Goal: Transaction & Acquisition: Book appointment/travel/reservation

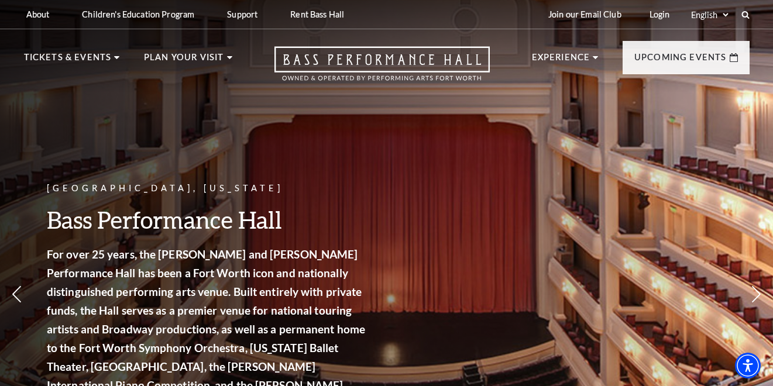
click at [107, 49] on nav "Tickets & Events Now On Sale Broadway At The Bass presented by PNC Bank [PERSON…" at bounding box center [386, 60] width 749 height 63
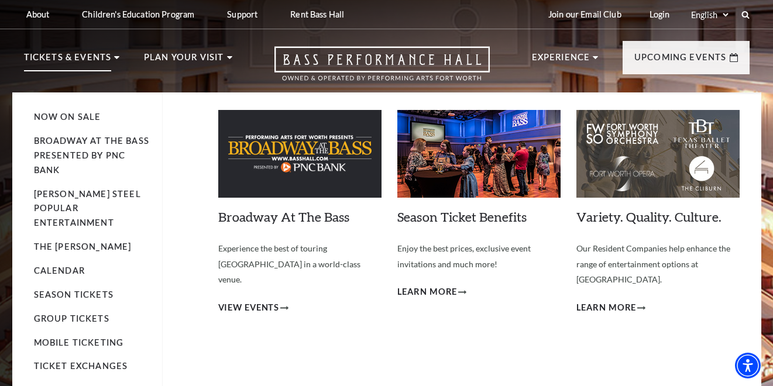
click at [105, 59] on p "Tickets & Events" at bounding box center [68, 60] width 88 height 21
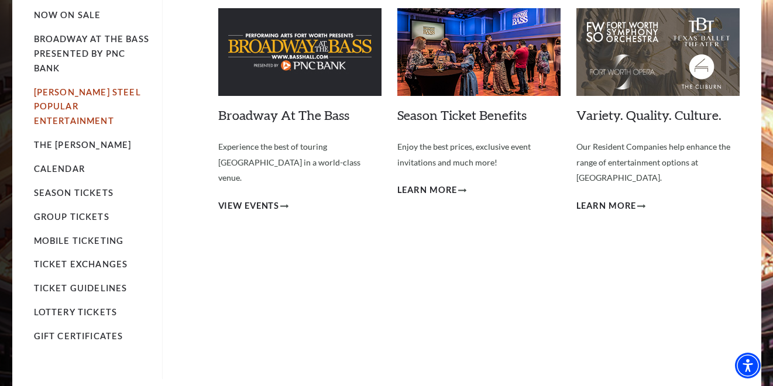
scroll to position [103, 0]
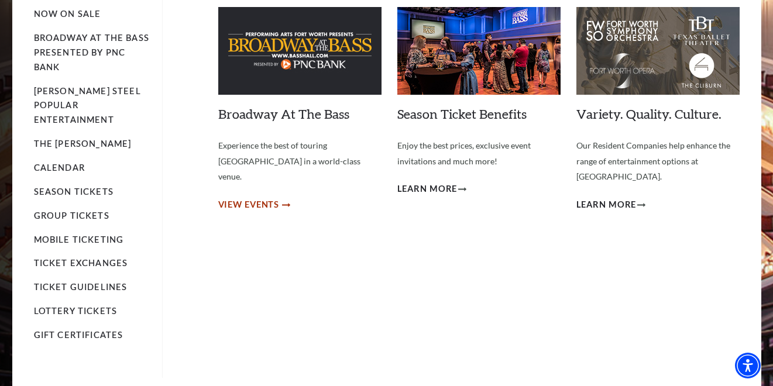
click at [248, 198] on span "View Events" at bounding box center [248, 205] width 61 height 15
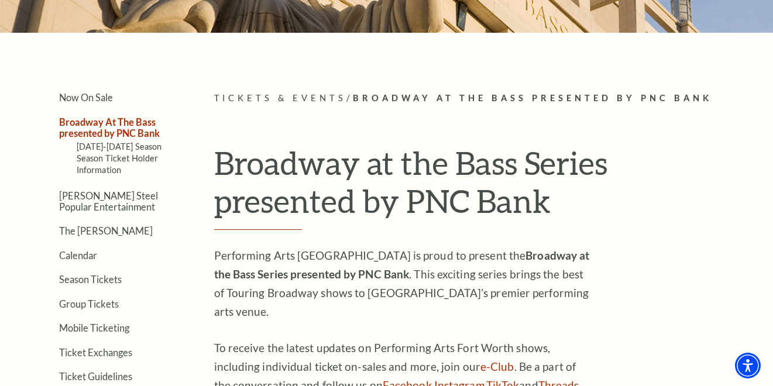
scroll to position [215, 0]
click at [86, 254] on link "Calendar" at bounding box center [78, 254] width 38 height 11
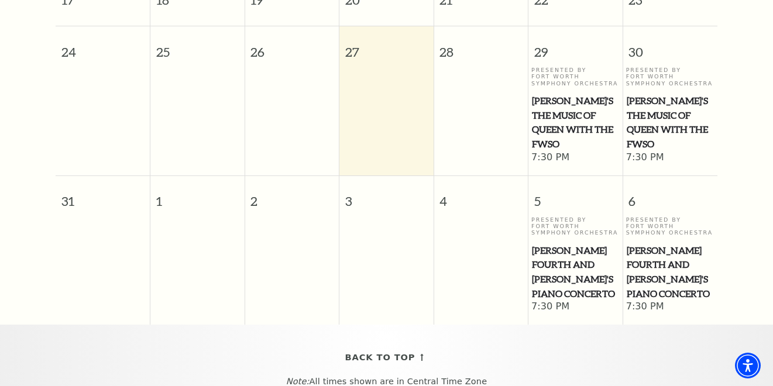
scroll to position [525, 0]
click at [557, 138] on span "[PERSON_NAME]'s The Music of Queen with the FWSO" at bounding box center [575, 122] width 87 height 58
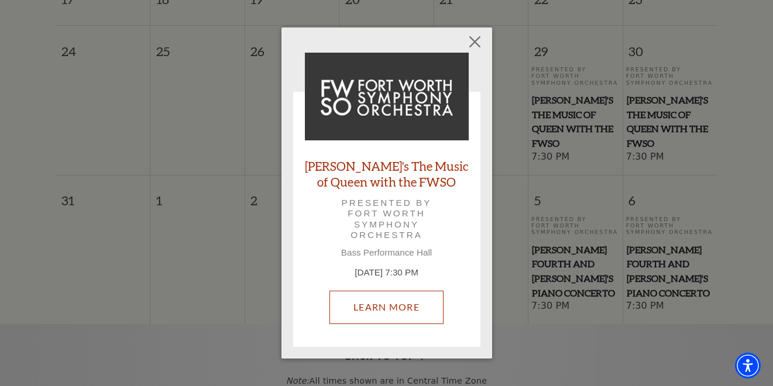
click at [414, 314] on link "Learn More" at bounding box center [387, 307] width 114 height 33
